Goal: Information Seeking & Learning: Learn about a topic

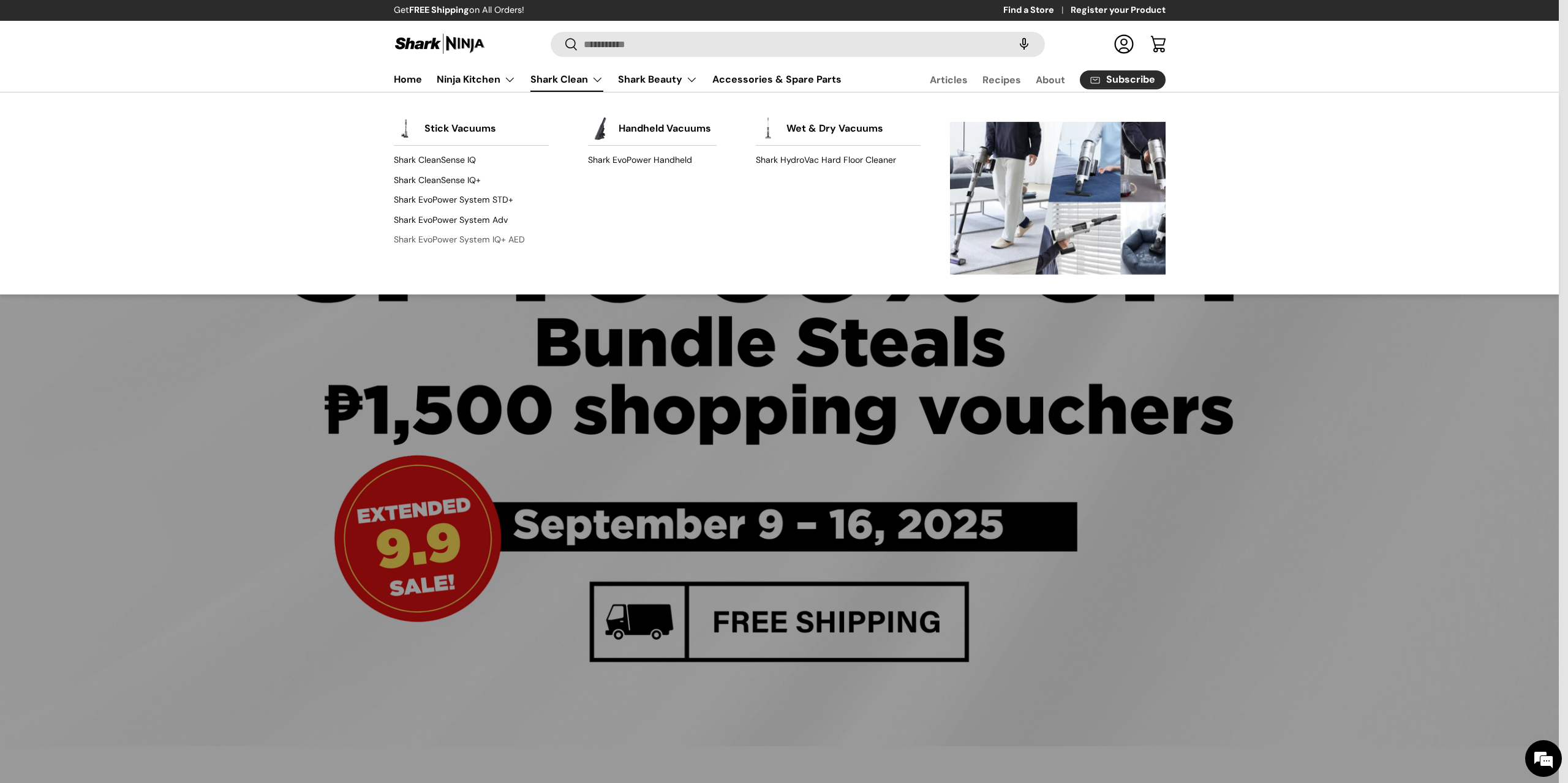
click at [487, 237] on link "Shark EvoPower System IQ+ AED" at bounding box center [471, 239] width 156 height 19
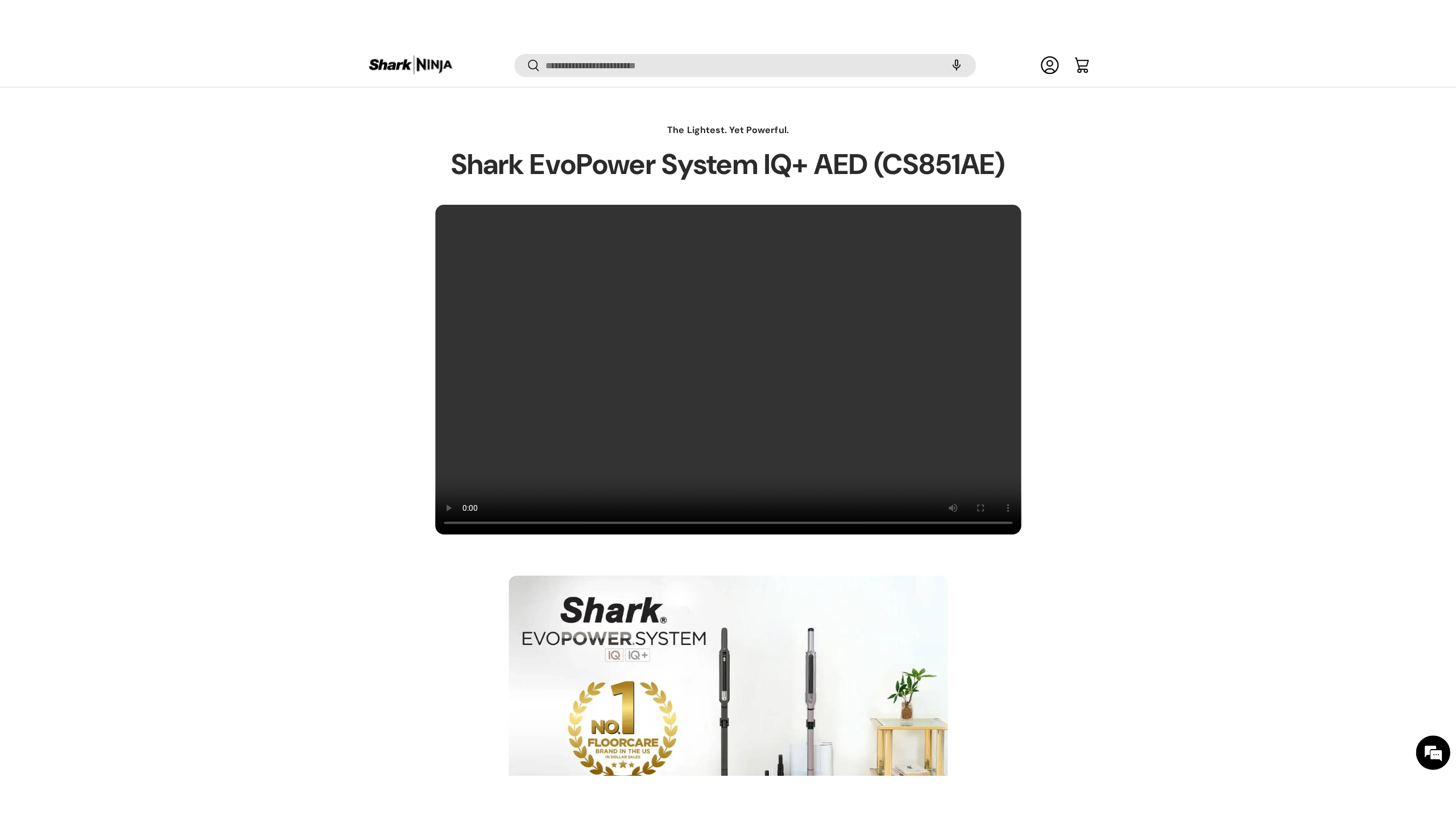
scroll to position [908, 0]
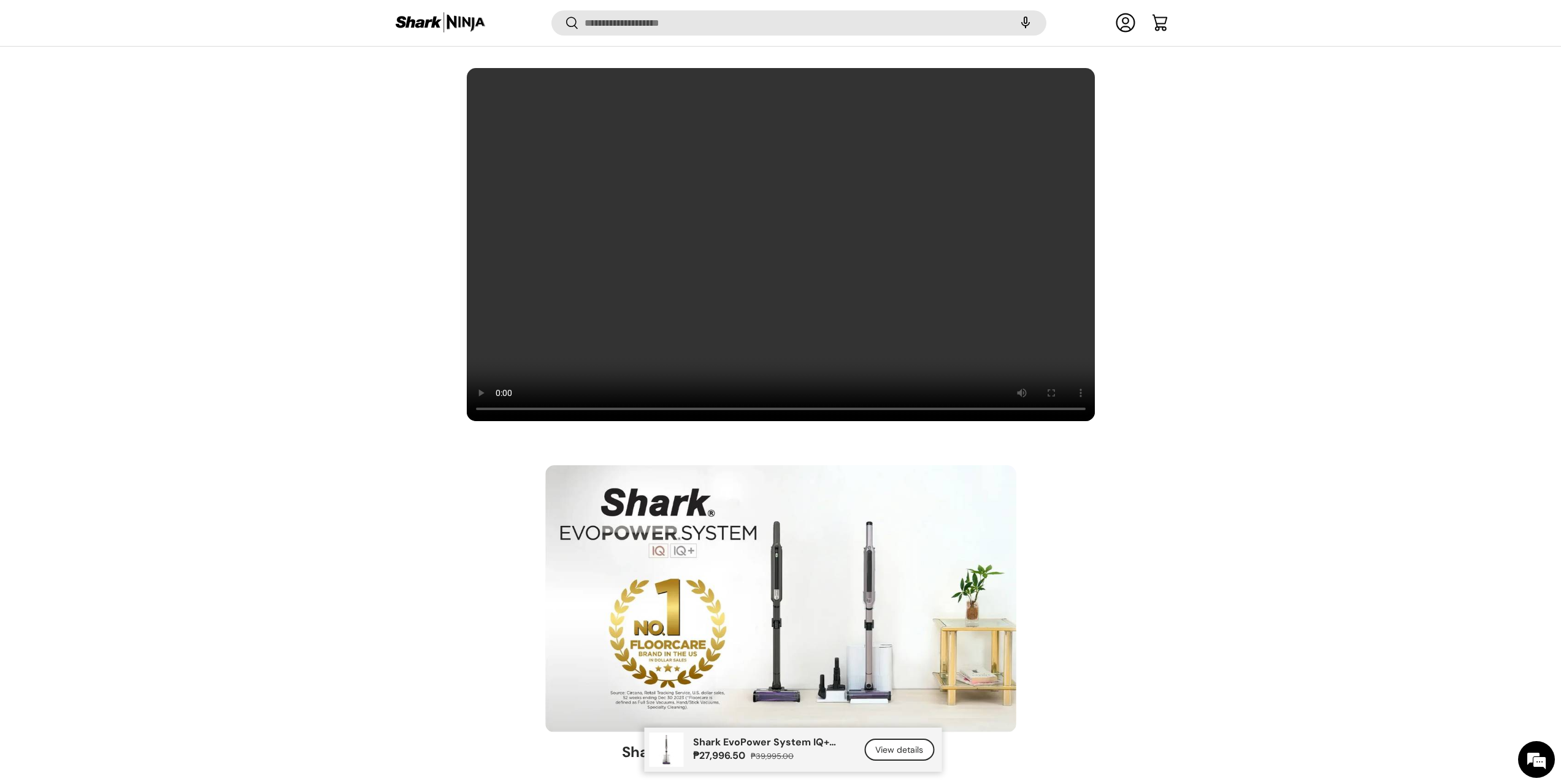
click at [630, 282] on video at bounding box center [781, 244] width 629 height 355
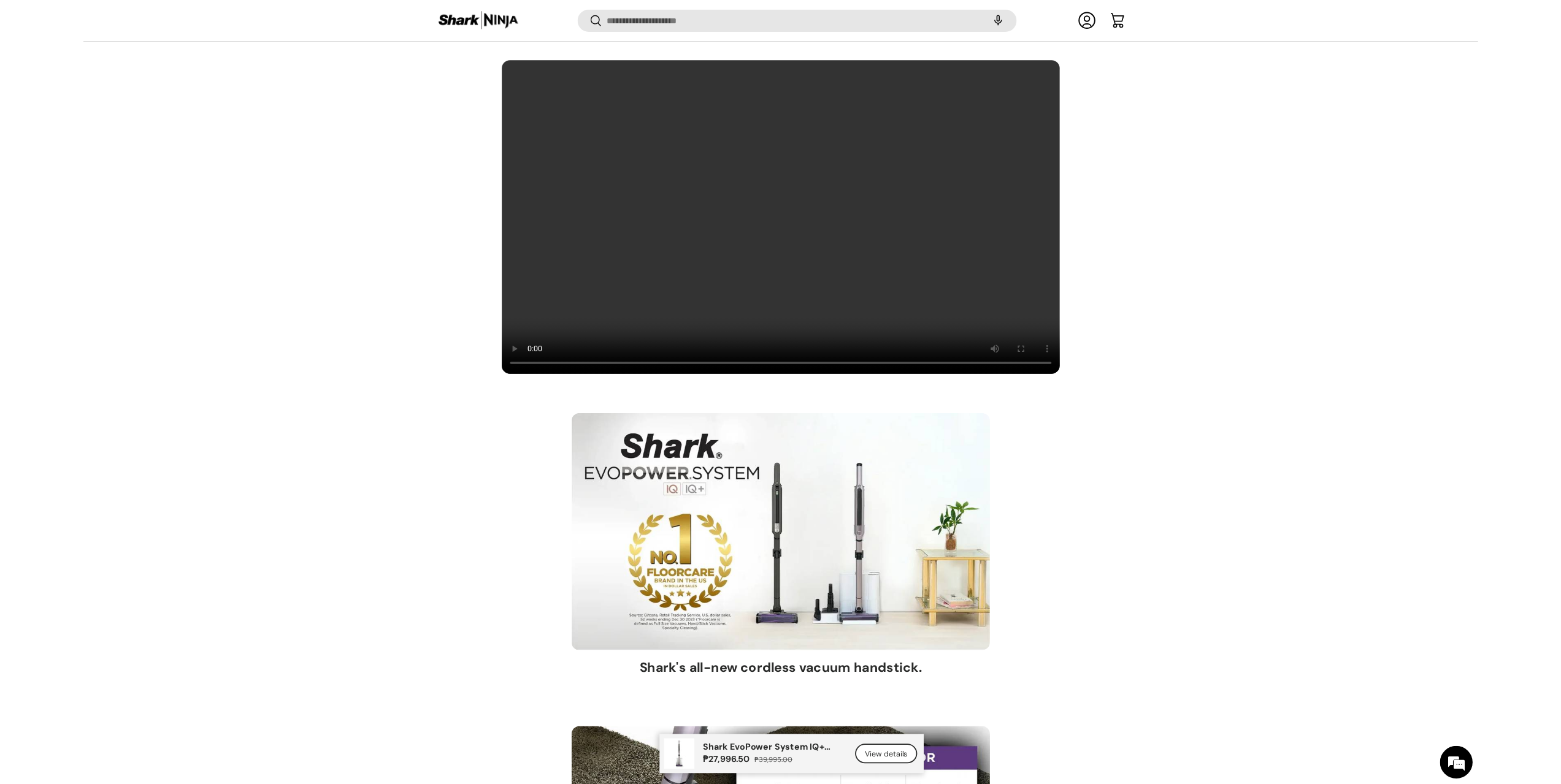
scroll to position [0, 0]
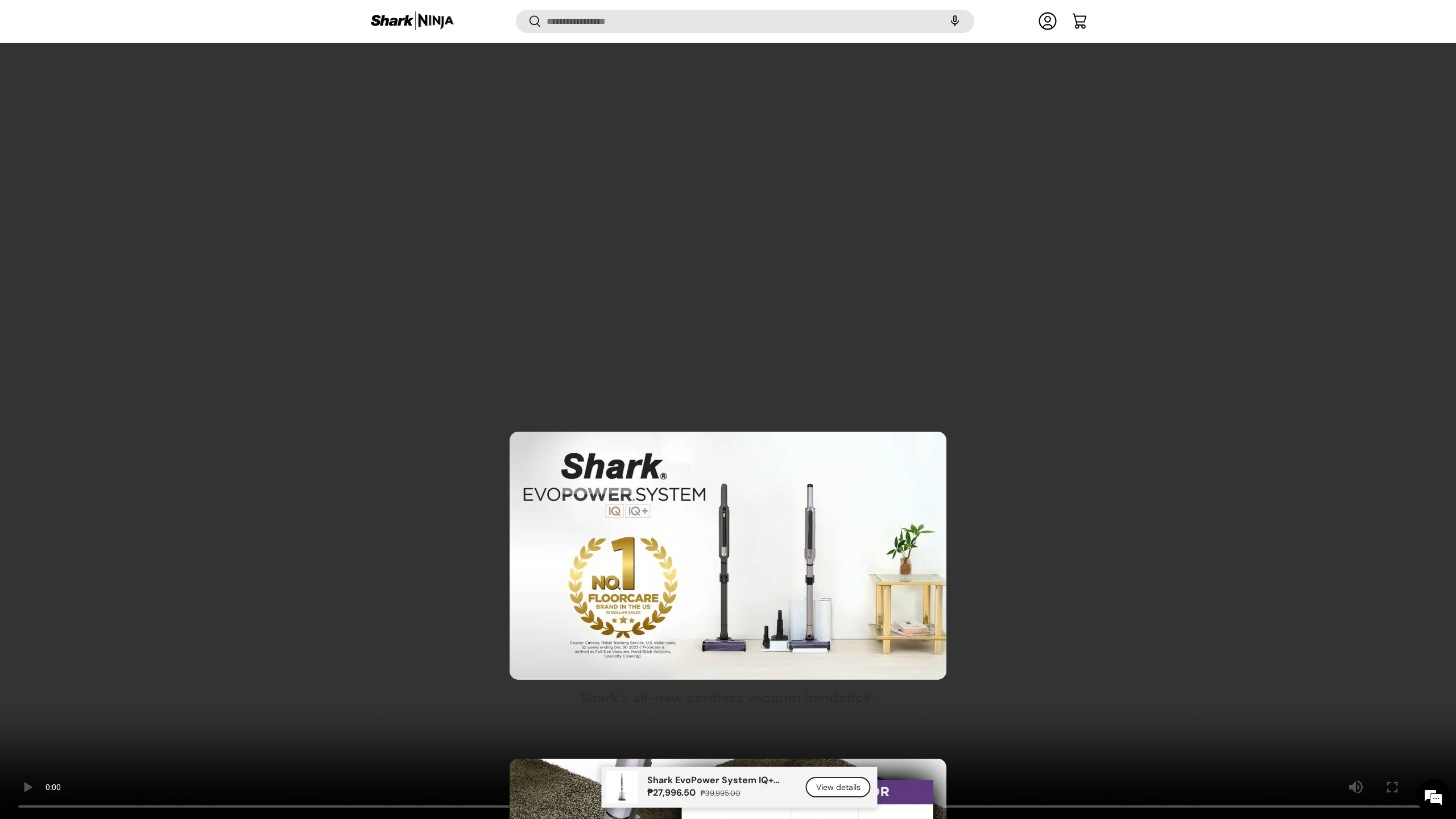
drag, startPoint x: 559, startPoint y: 802, endPoint x: 167, endPoint y: 695, distance: 406.3
click at [125, 727] on video at bounding box center [728, 410] width 1456 height 819
drag, startPoint x: 251, startPoint y: 703, endPoint x: 274, endPoint y: 728, distance: 34.0
click at [257, 727] on video at bounding box center [728, 410] width 1456 height 819
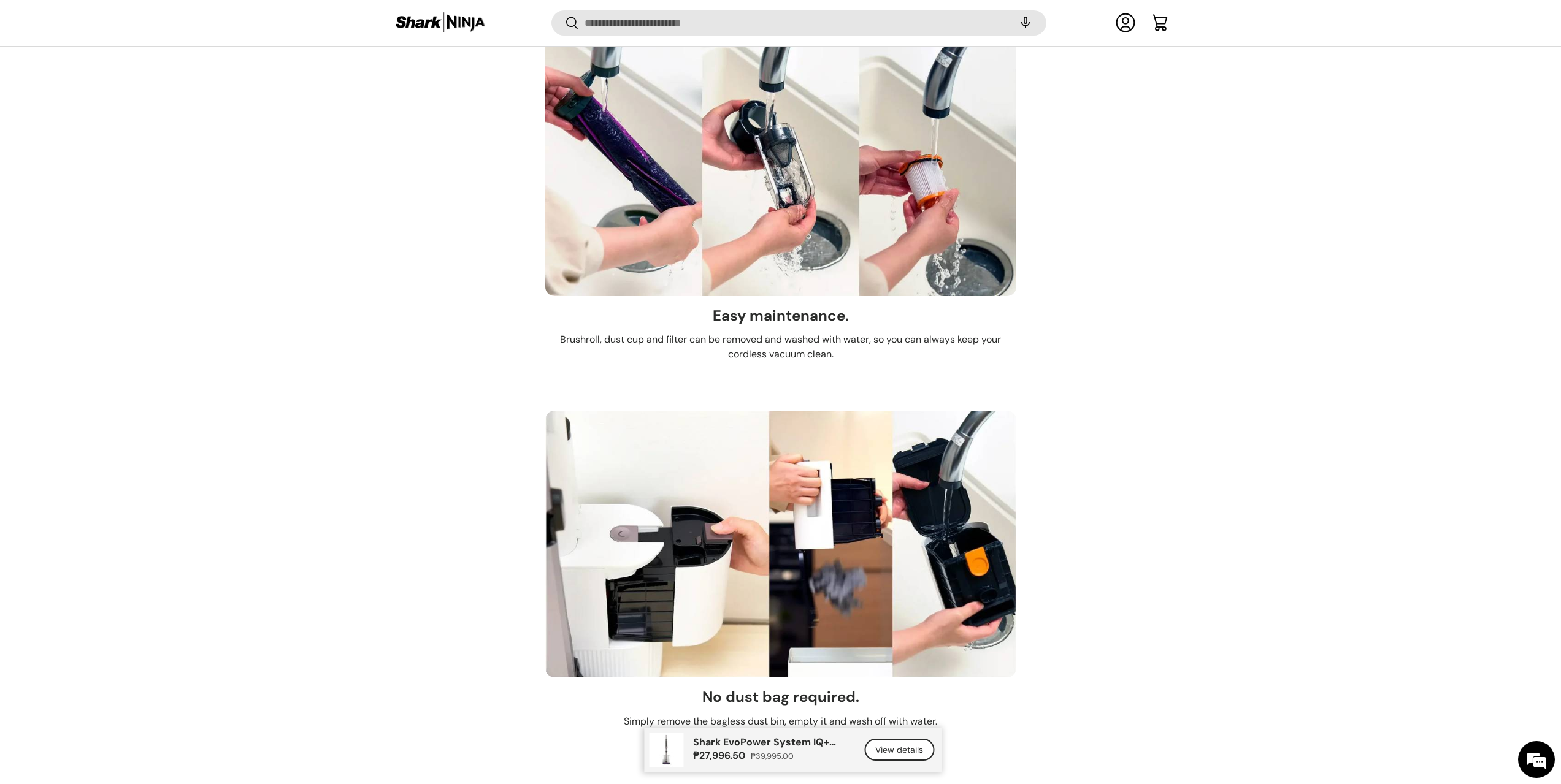
scroll to position [7783, 0]
